Goal: Task Accomplishment & Management: Manage account settings

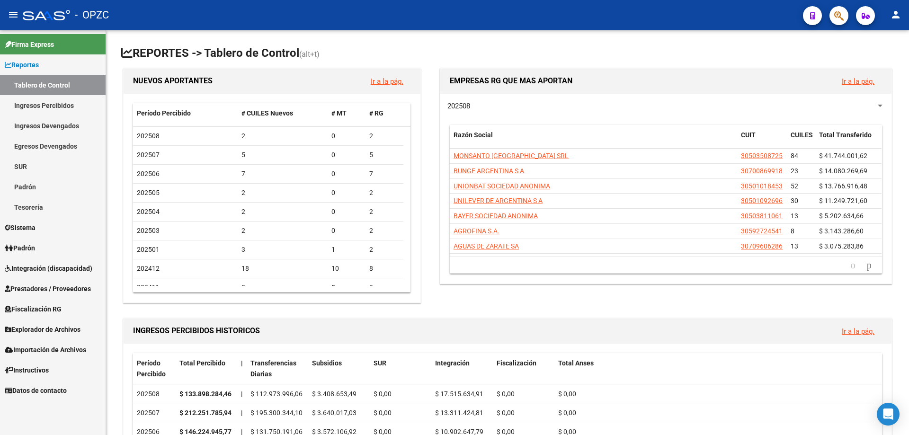
click at [44, 245] on link "Padrón" at bounding box center [53, 248] width 106 height 20
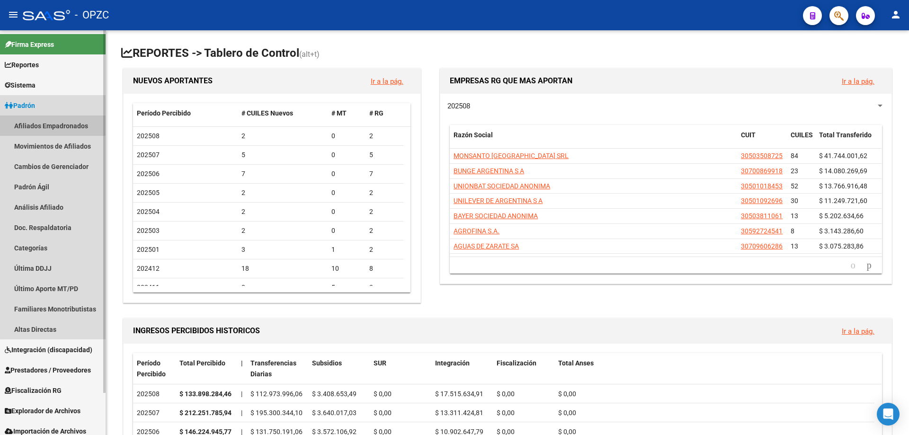
click at [55, 122] on link "Afiliados Empadronados" at bounding box center [53, 126] width 106 height 20
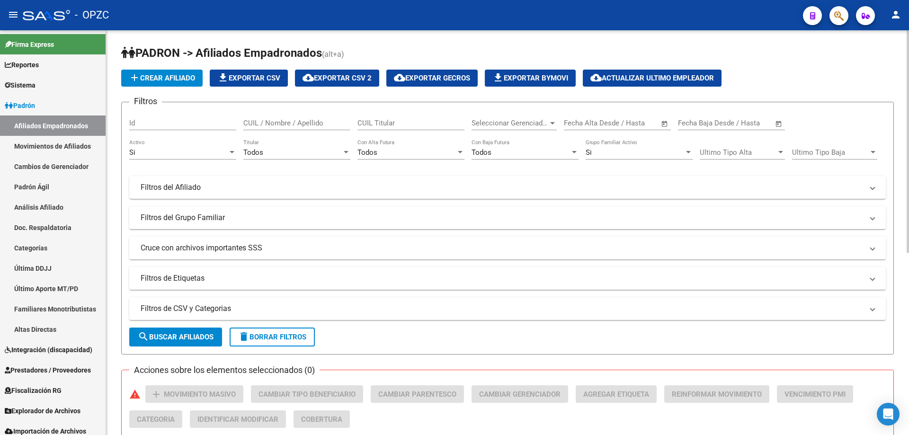
click at [300, 122] on input "CUIL / Nombre / Apellido" at bounding box center [296, 123] width 107 height 9
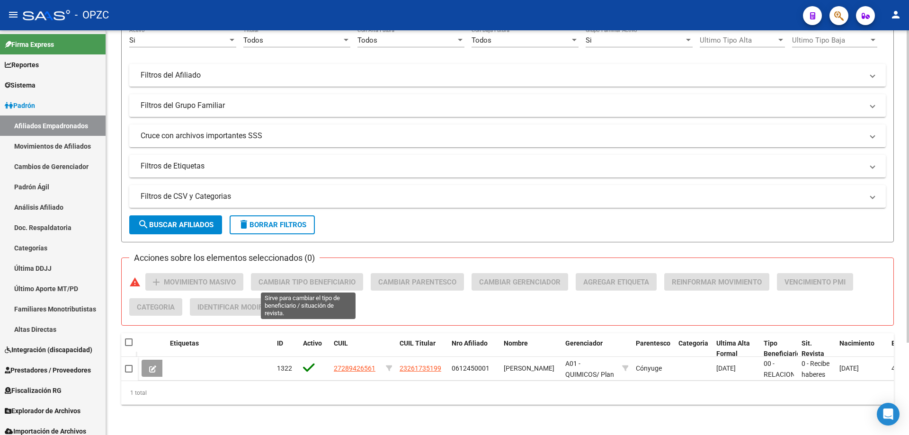
scroll to position [119, 0]
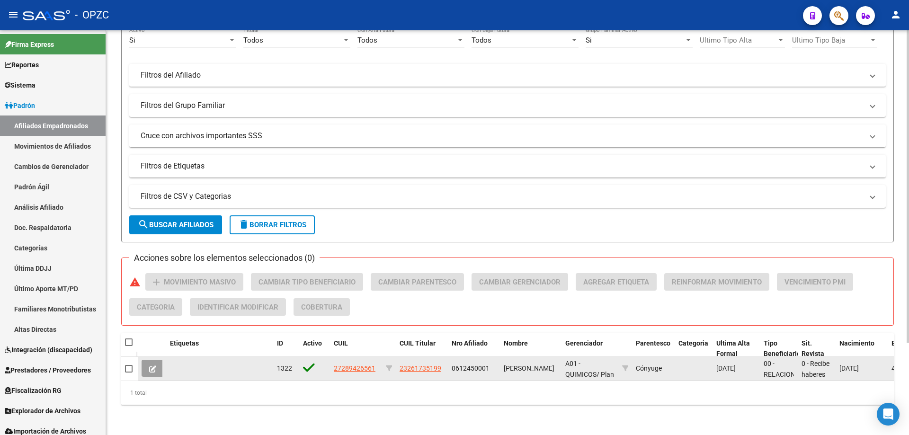
type input "castellanos"
click at [155, 366] on icon at bounding box center [152, 369] width 7 height 7
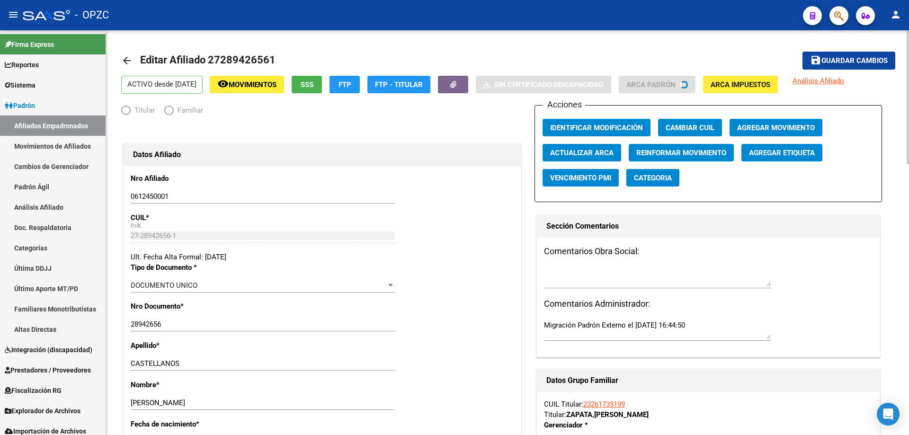
radio input "true"
type input "30-59272454-1"
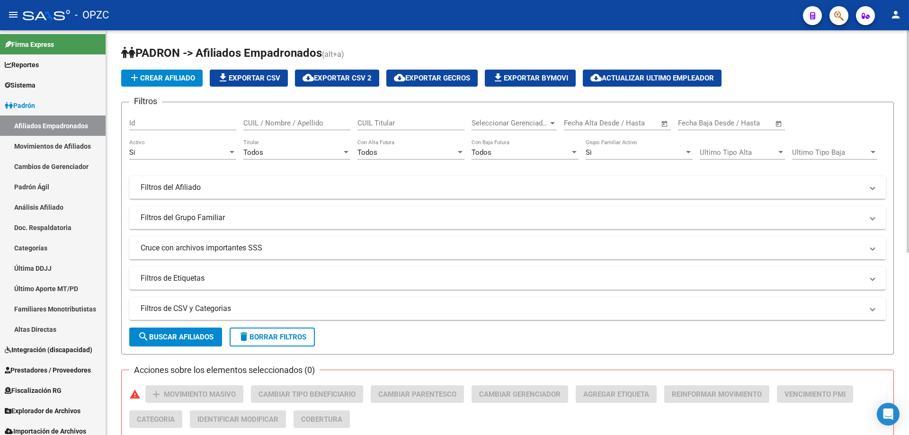
click at [283, 123] on input "CUIL / Nombre / Apellido" at bounding box center [296, 123] width 107 height 9
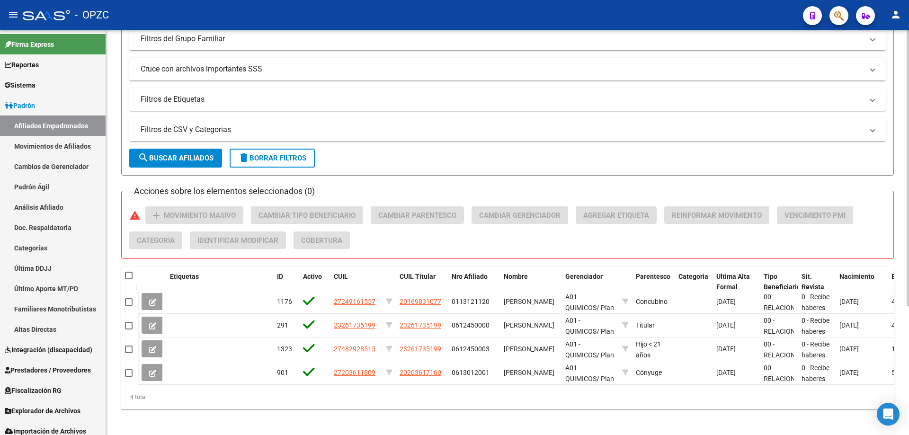
scroll to position [190, 0]
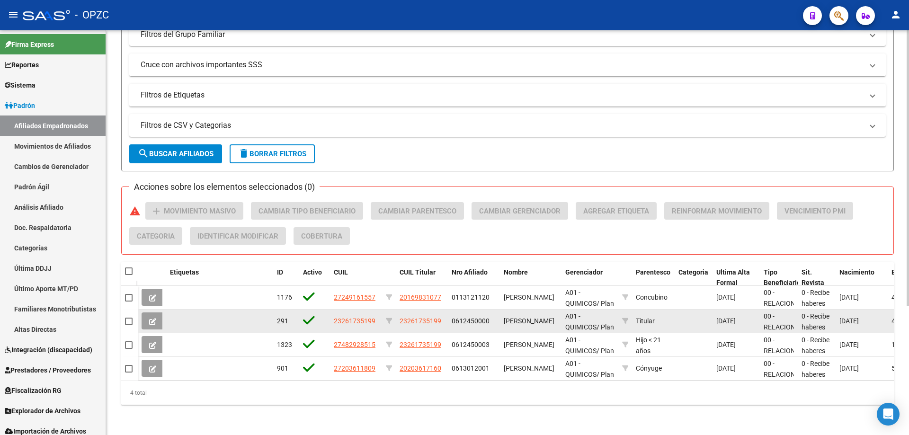
type input "zapata"
click at [152, 313] on button at bounding box center [153, 321] width 22 height 17
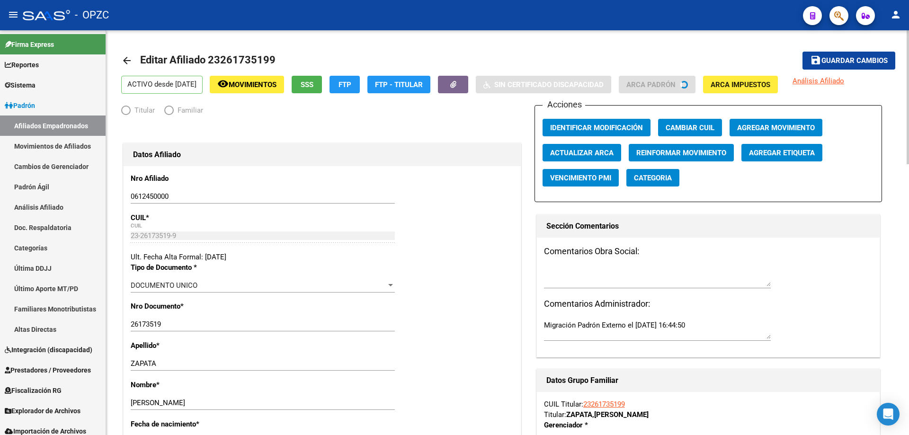
radio input "true"
type input "30-59272454-1"
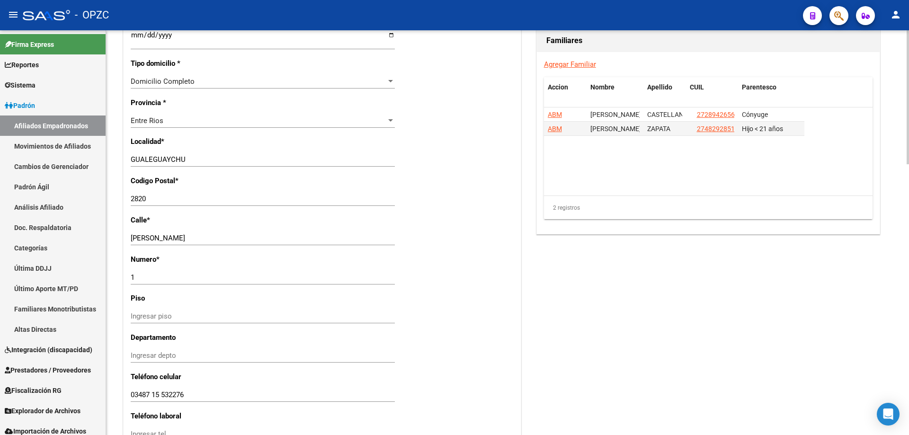
scroll to position [710, 0]
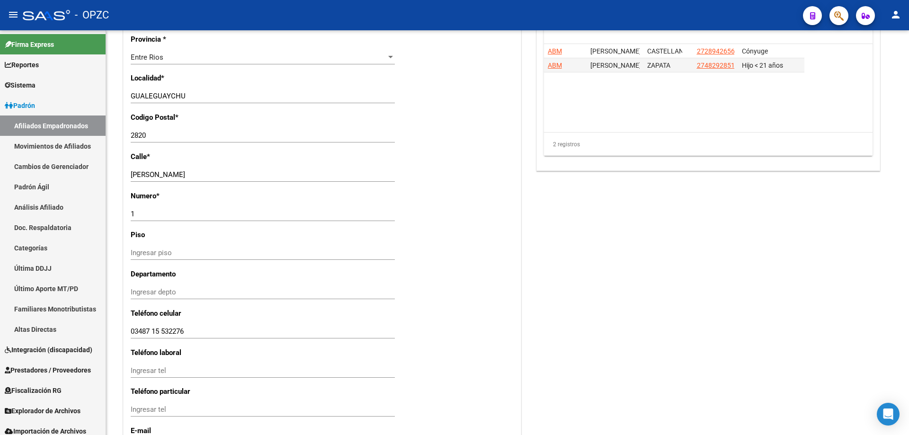
click at [893, 13] on mat-icon "person" at bounding box center [895, 14] width 11 height 11
click at [862, 64] on mat-icon "exit_to_app" at bounding box center [860, 61] width 11 height 11
